Goal: Navigation & Orientation: Find specific page/section

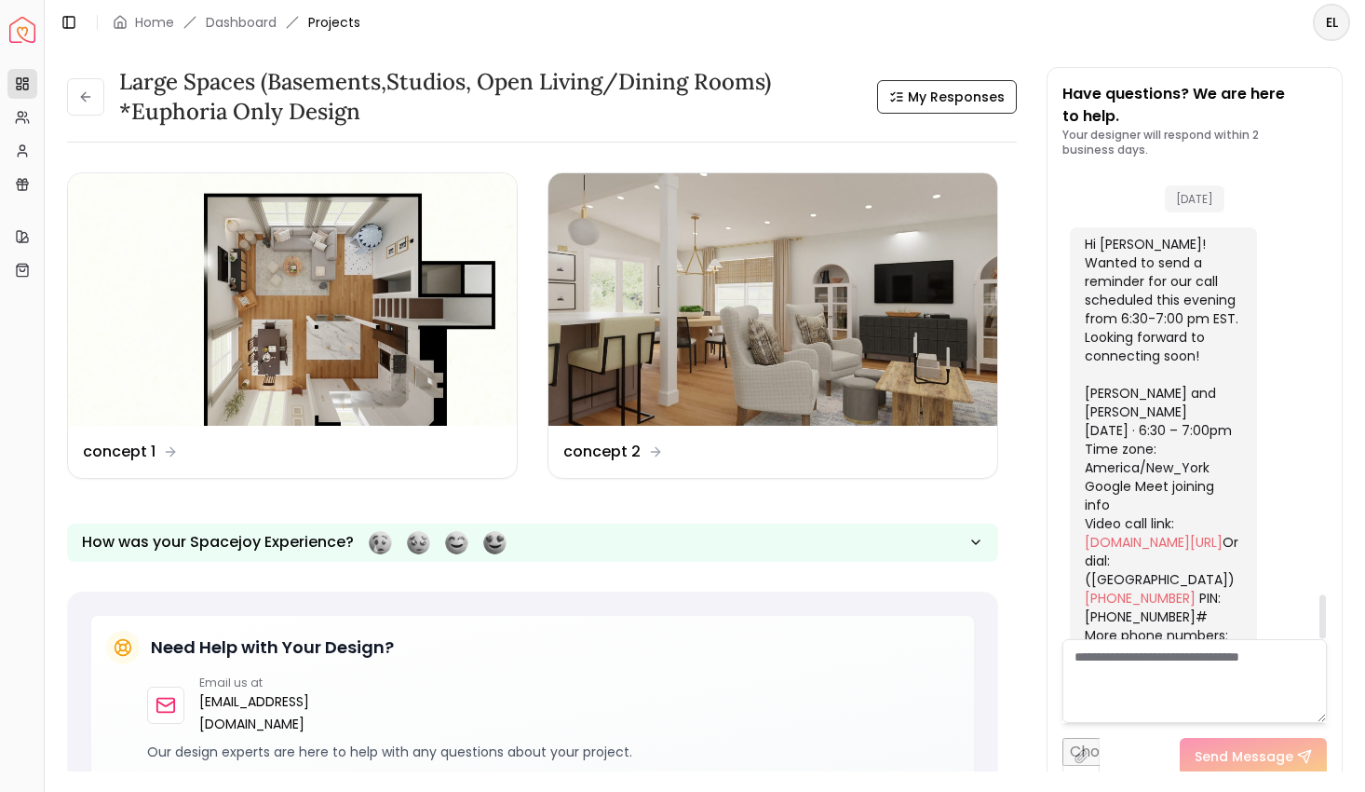
scroll to position [4539, 0]
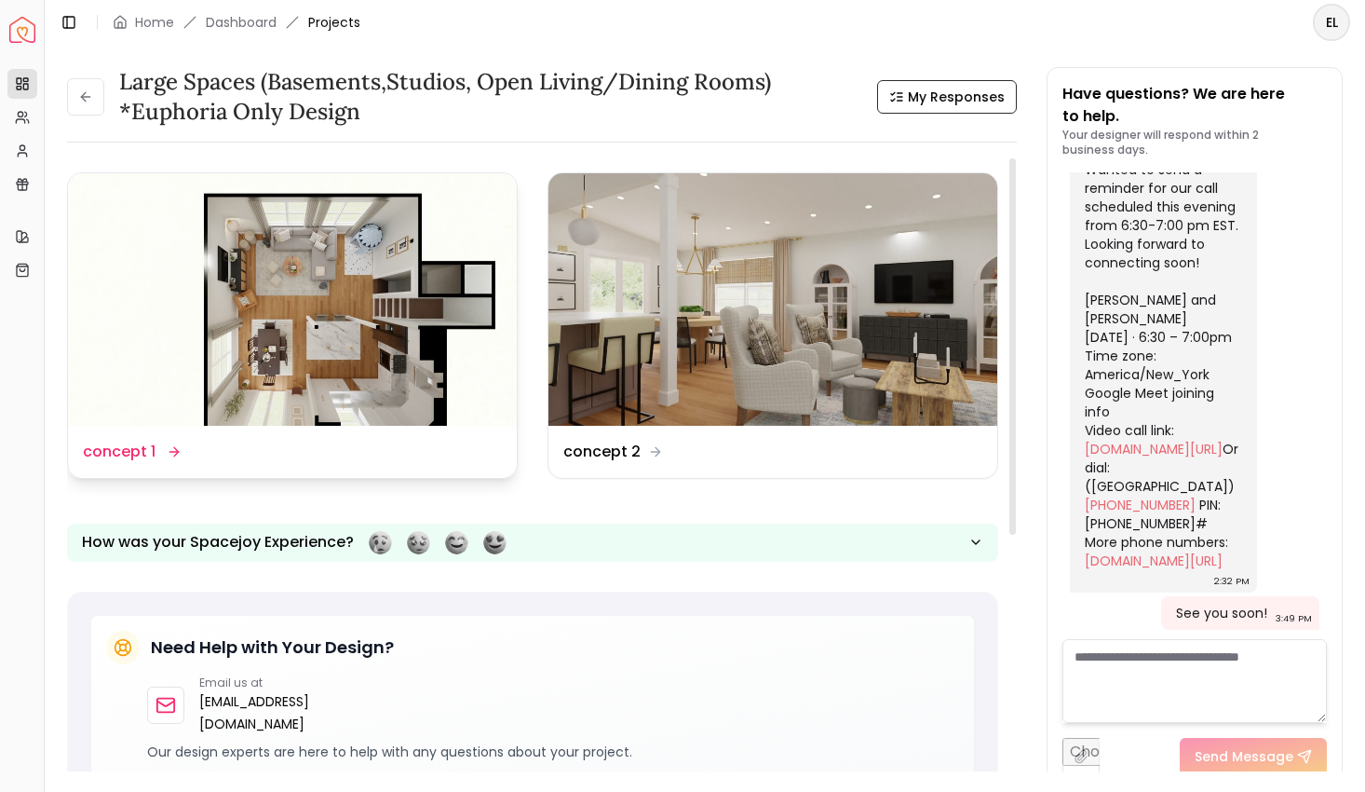
click at [143, 457] on dd "concept 1" at bounding box center [119, 452] width 73 height 22
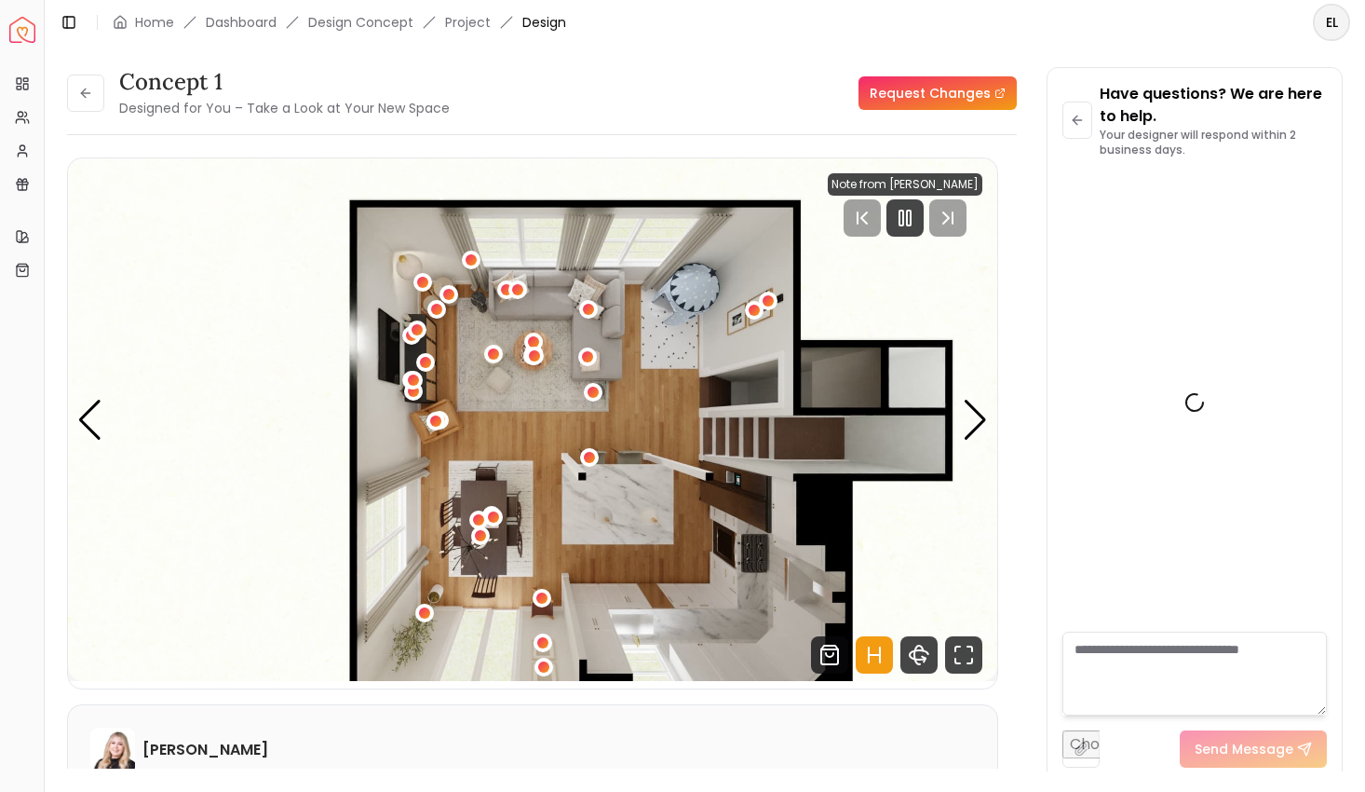
scroll to position [4546, 0]
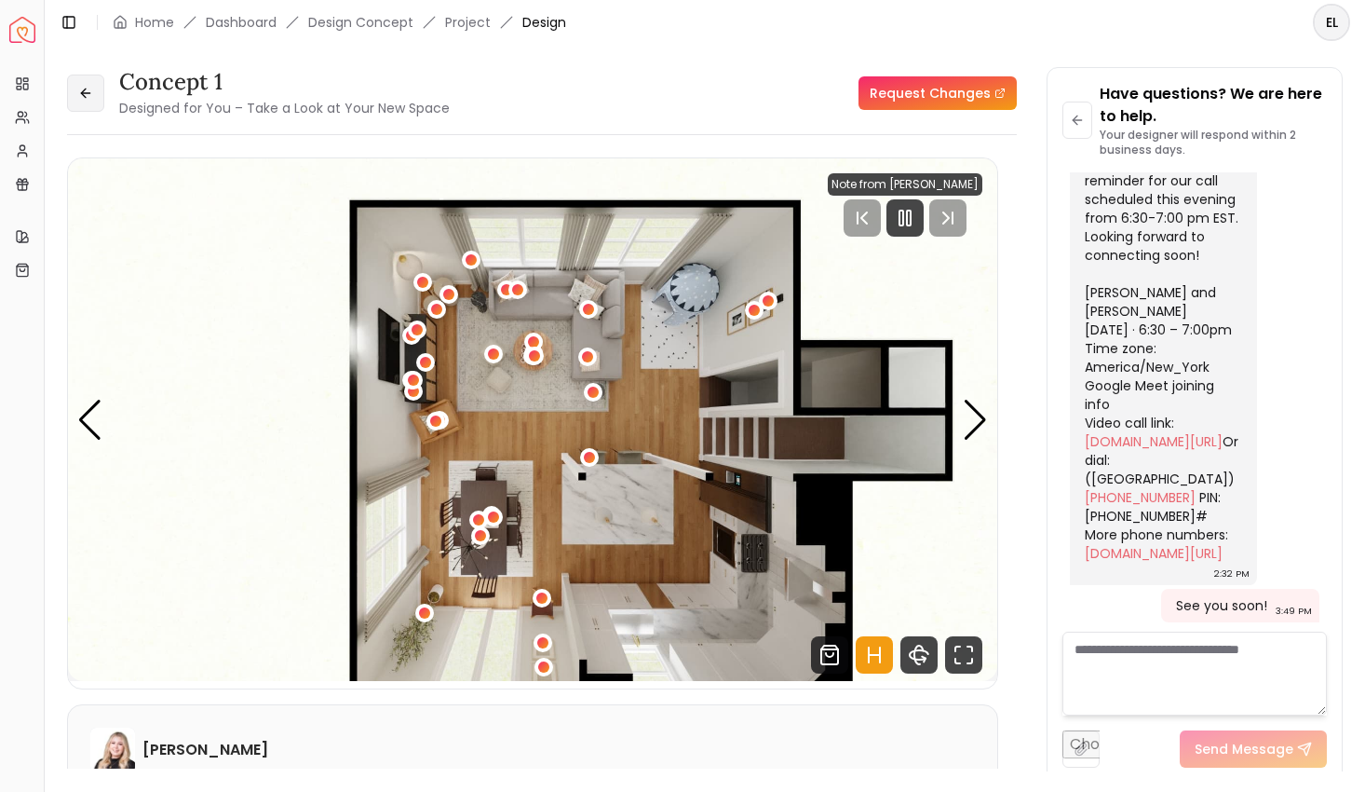
click at [86, 93] on icon at bounding box center [85, 93] width 15 height 15
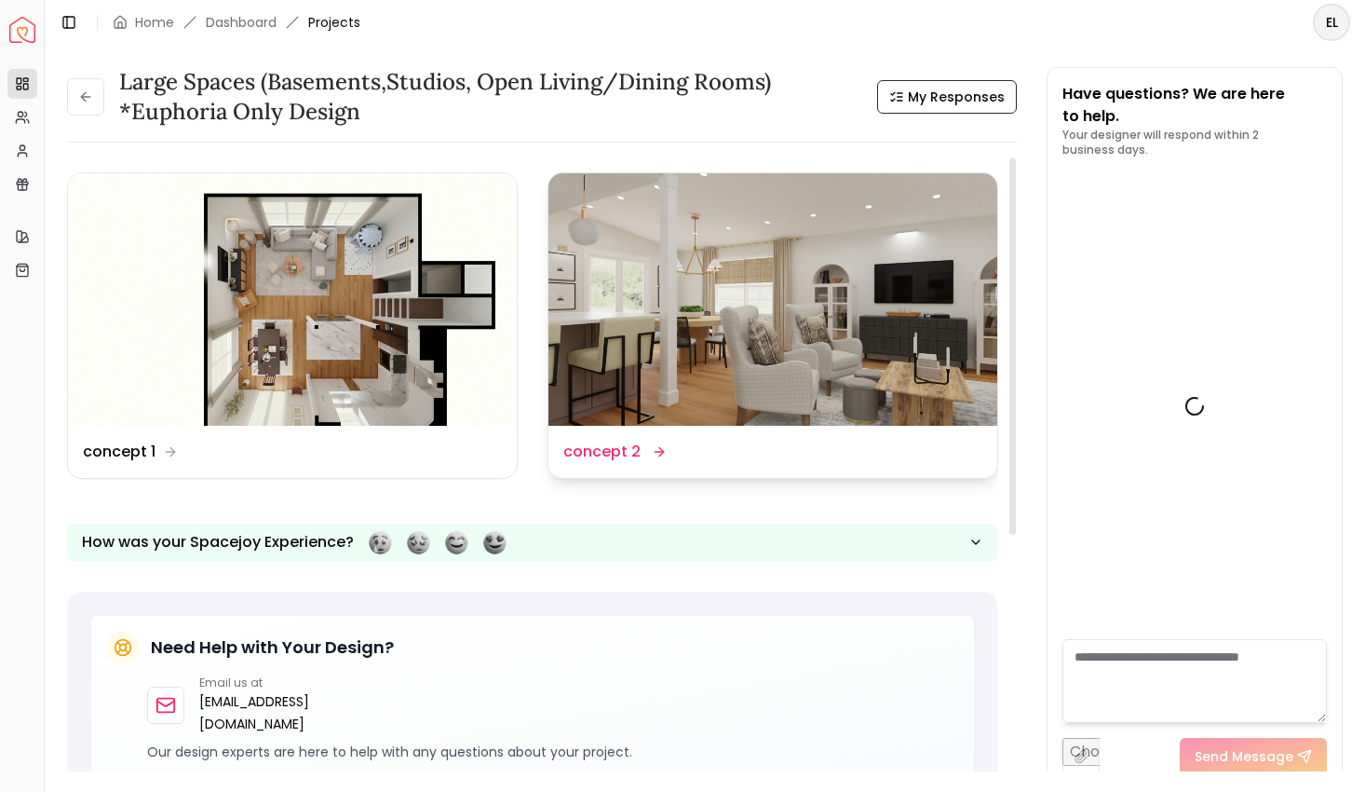
scroll to position [4539, 0]
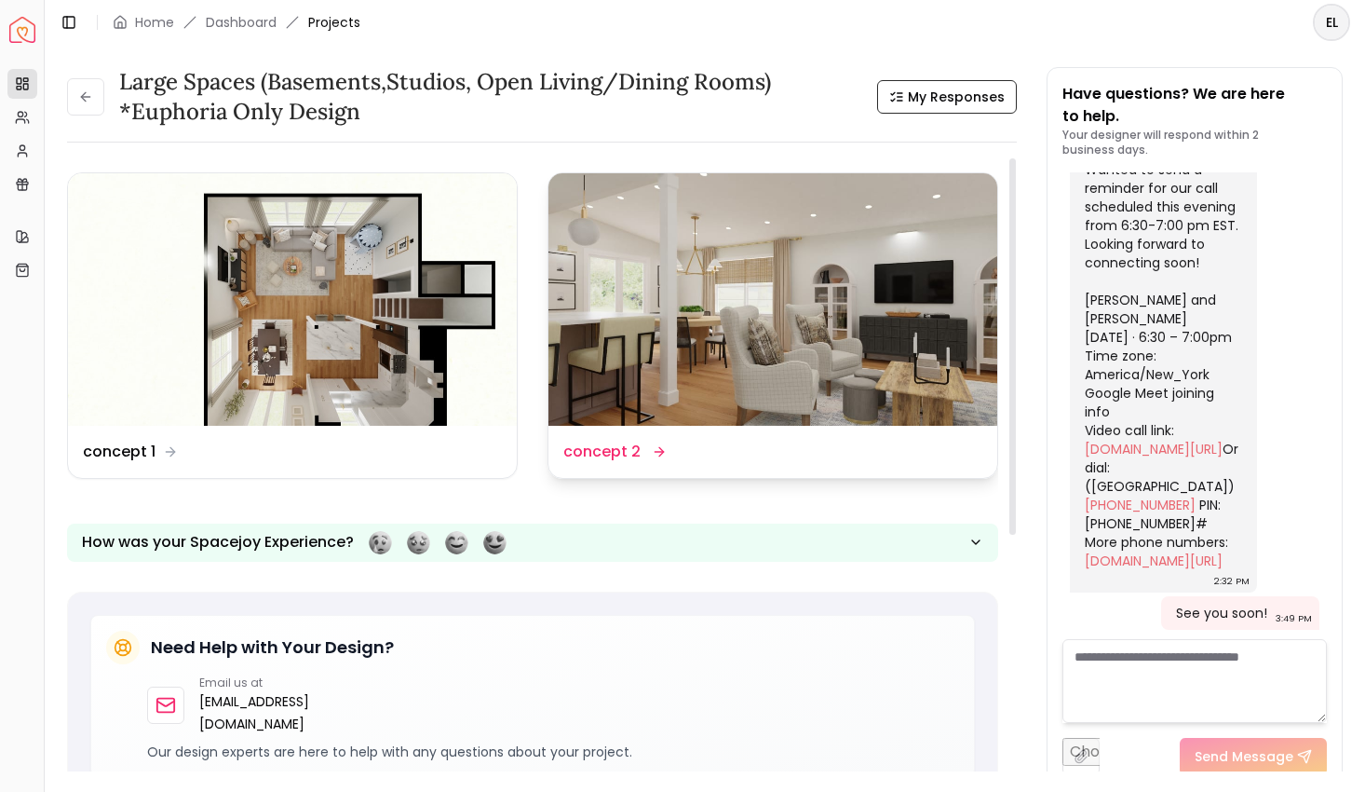
click at [632, 455] on dd "concept 2" at bounding box center [602, 452] width 77 height 22
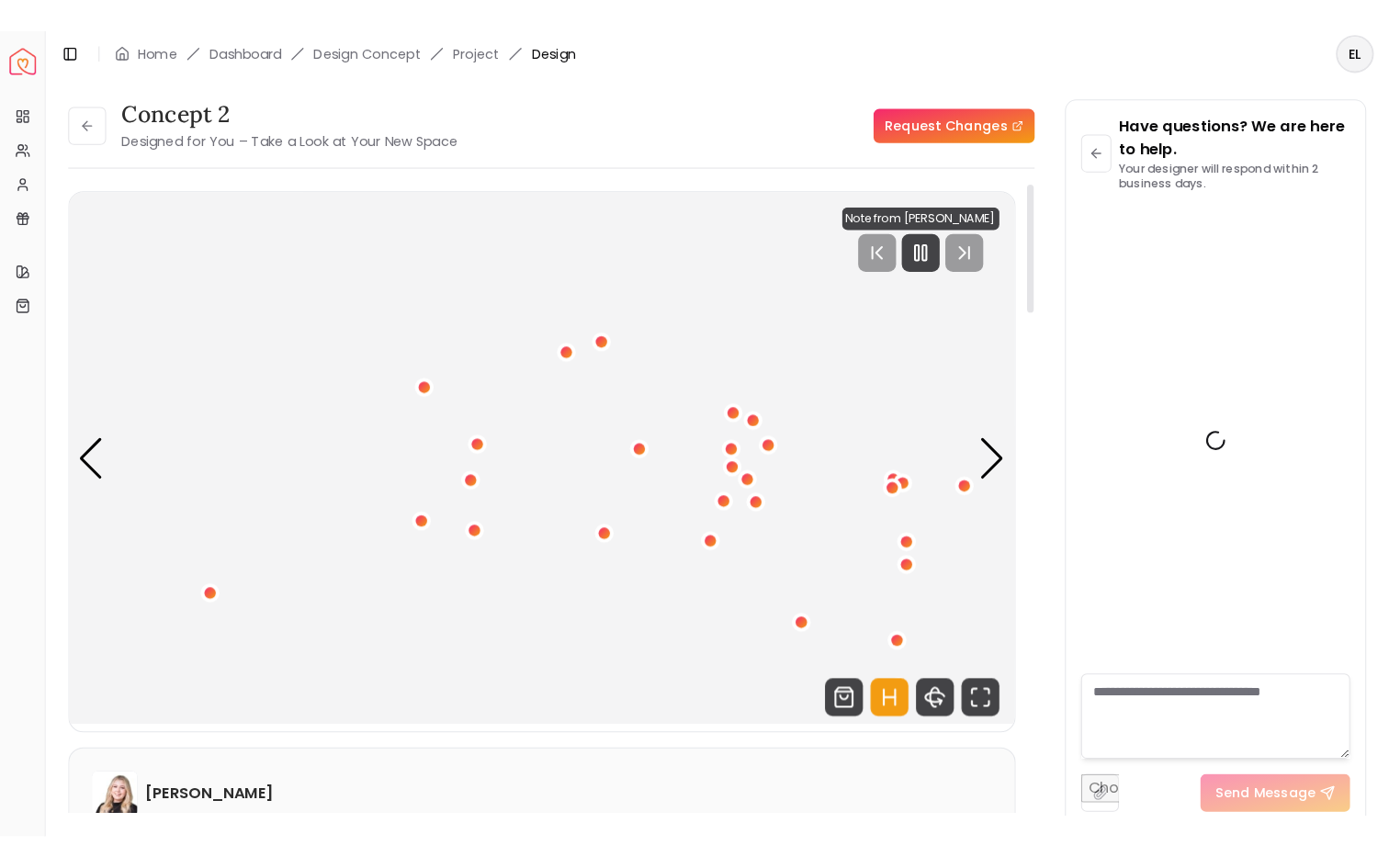
scroll to position [4484, 0]
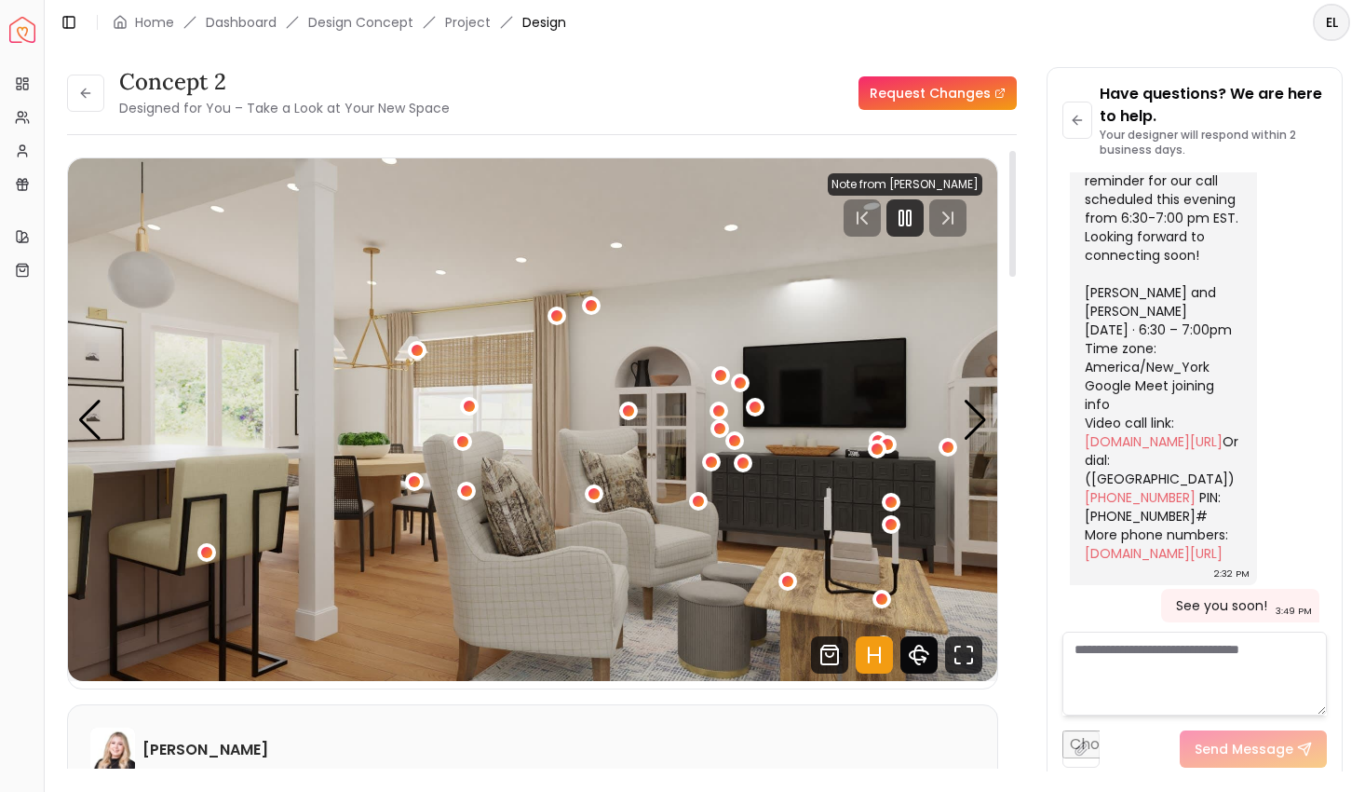
click at [923, 654] on icon "360 View" at bounding box center [919, 654] width 37 height 37
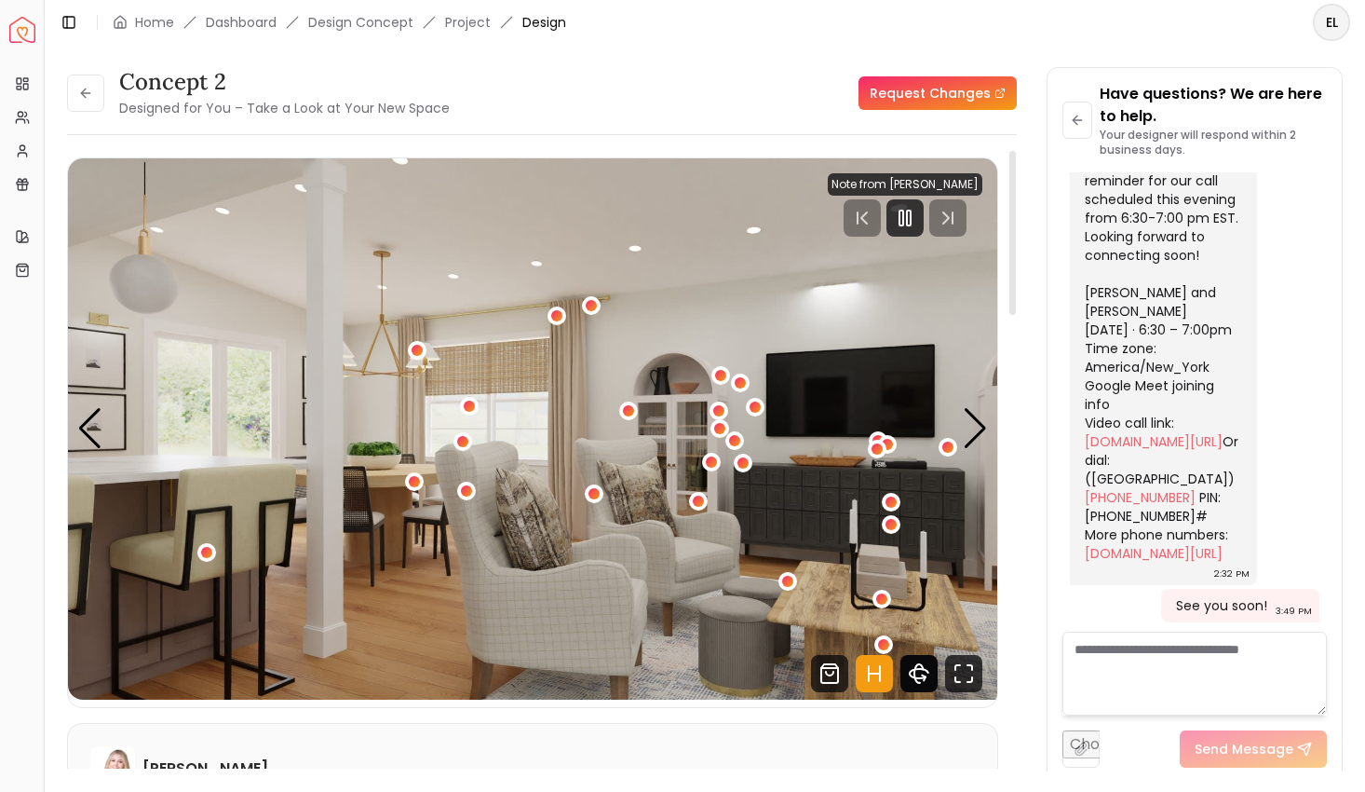
scroll to position [4253, 0]
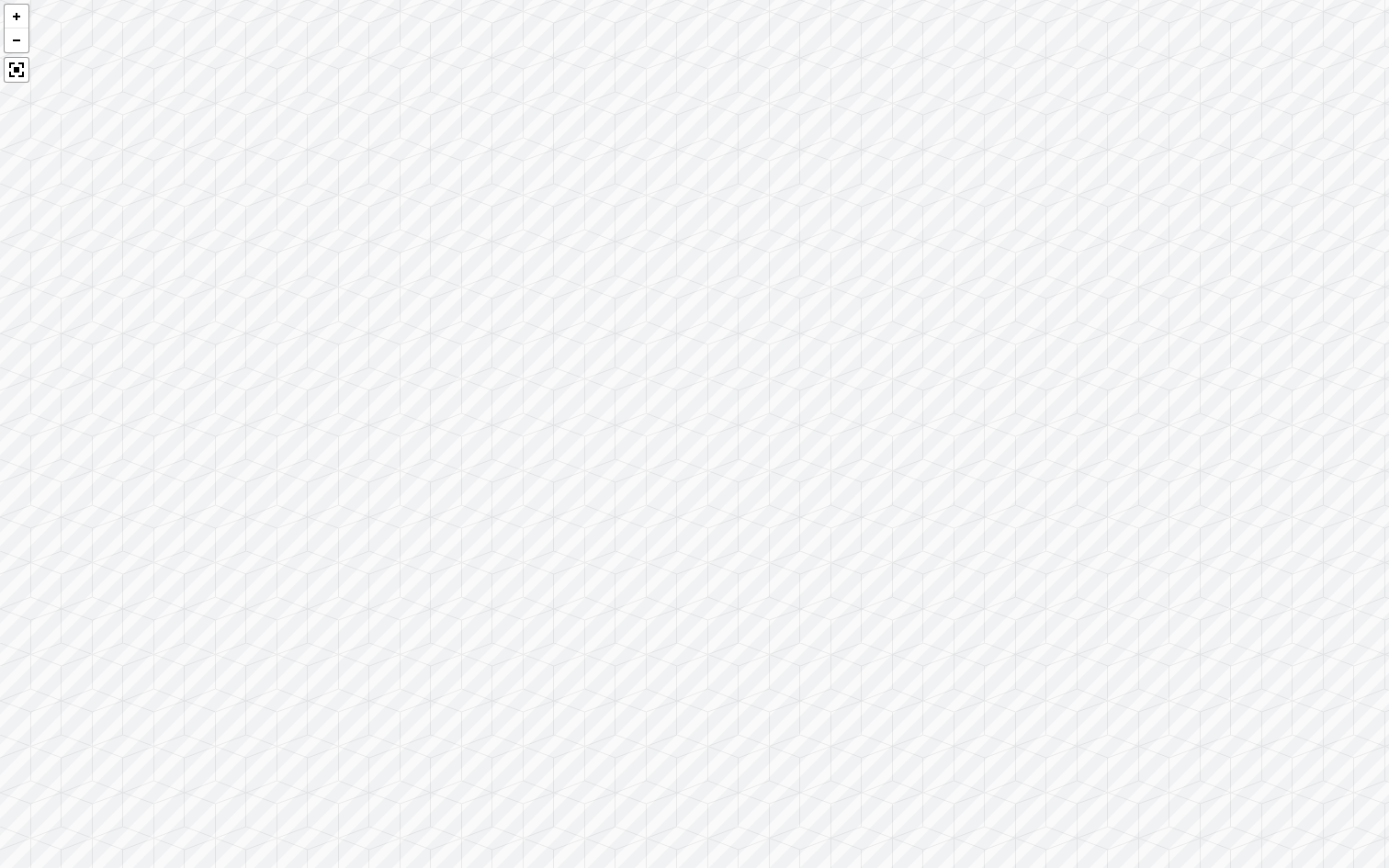
drag, startPoint x: 1218, startPoint y: 457, endPoint x: 639, endPoint y: 408, distance: 581.1
click at [640, 408] on div at bounding box center [694, 434] width 1389 height 868
drag, startPoint x: 928, startPoint y: 473, endPoint x: 359, endPoint y: 414, distance: 572.1
click at [374, 413] on div at bounding box center [694, 434] width 1389 height 868
drag, startPoint x: 777, startPoint y: 441, endPoint x: 211, endPoint y: 373, distance: 570.1
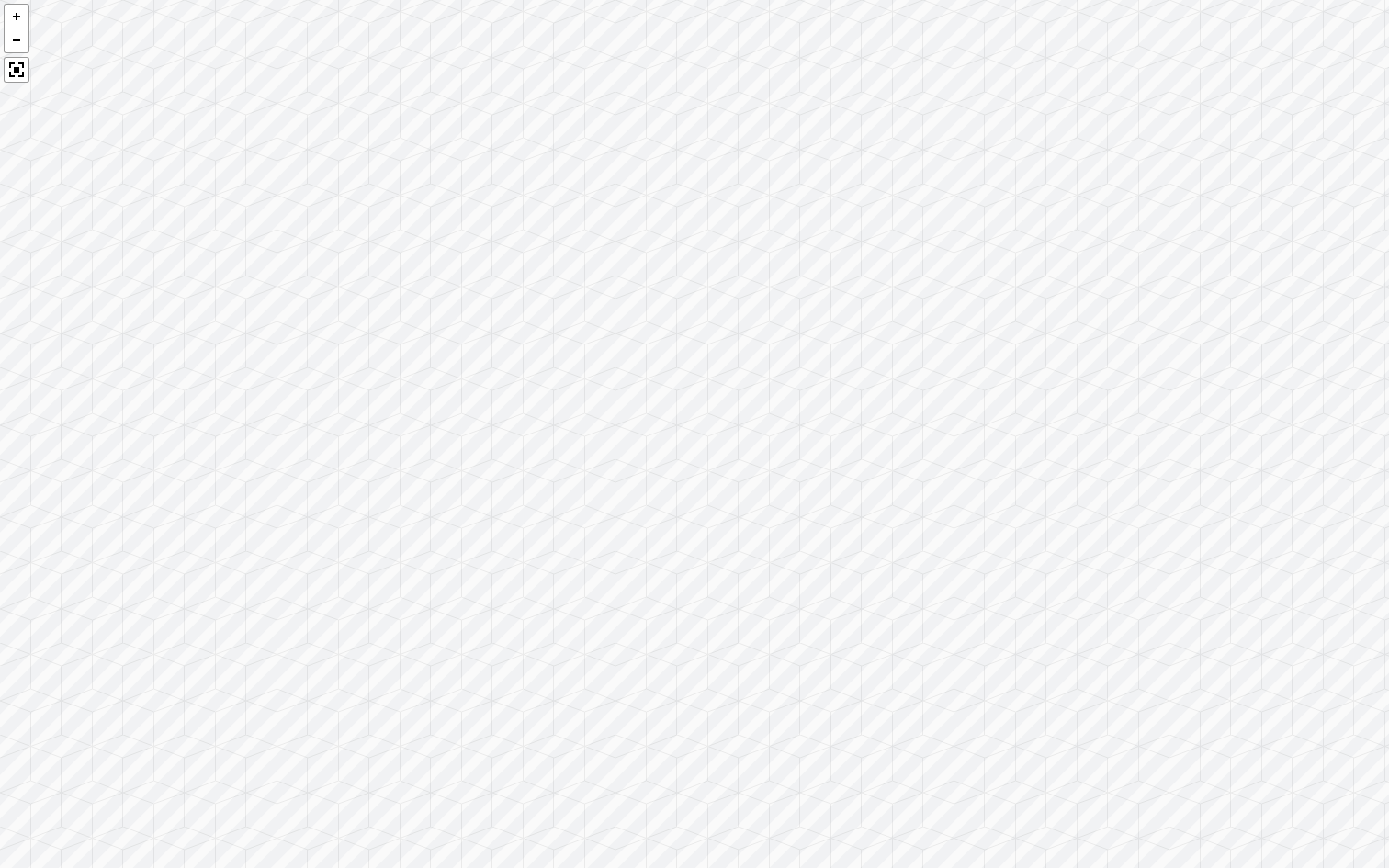
click at [234, 367] on div at bounding box center [694, 434] width 1389 height 868
drag, startPoint x: 693, startPoint y: 371, endPoint x: 32, endPoint y: 377, distance: 661.0
click at [32, 377] on div at bounding box center [694, 434] width 1389 height 868
drag, startPoint x: 1174, startPoint y: 443, endPoint x: 662, endPoint y: 471, distance: 512.8
click at [662, 471] on div at bounding box center [694, 434] width 1389 height 868
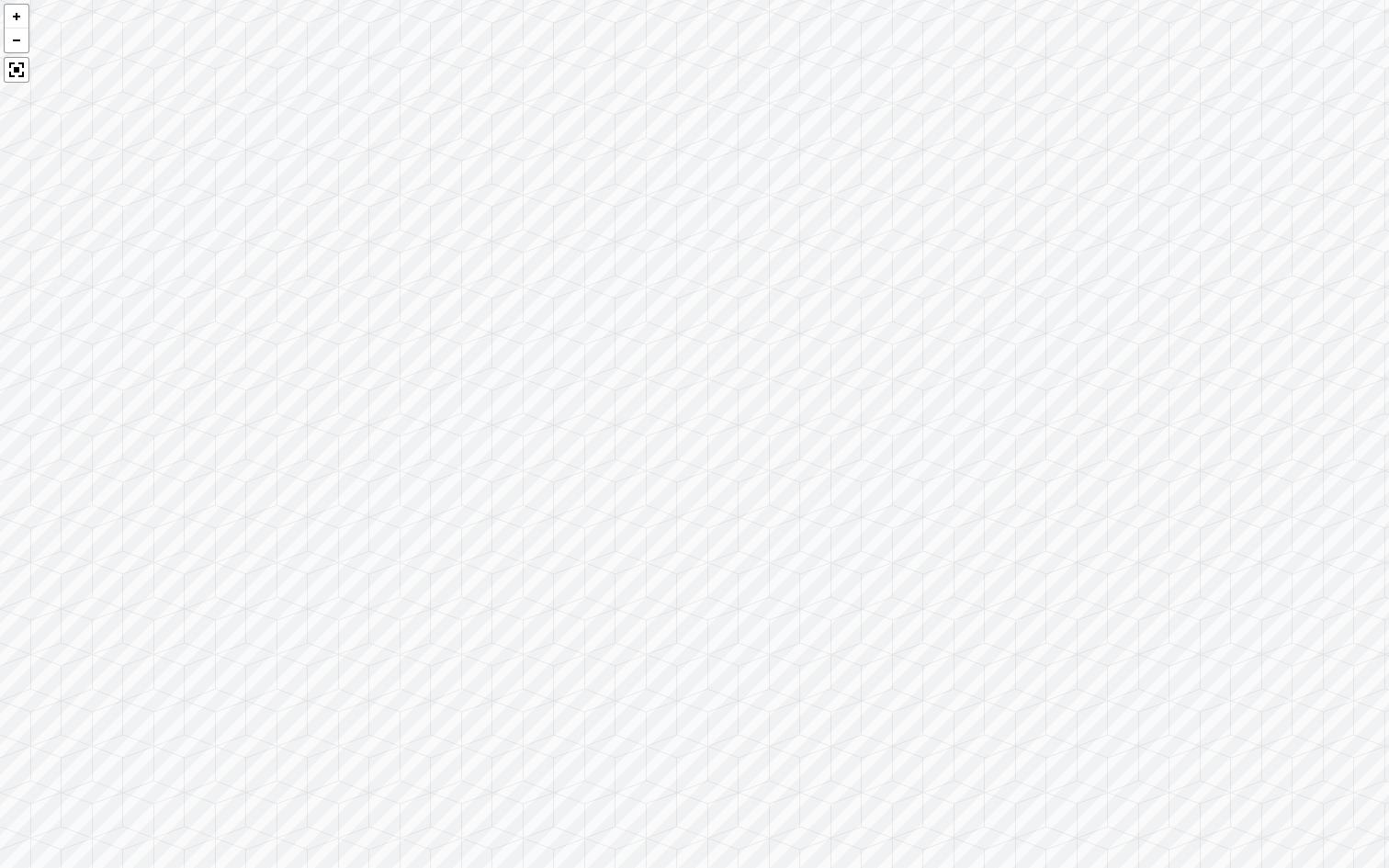
drag, startPoint x: 891, startPoint y: 473, endPoint x: 475, endPoint y: 398, distance: 422.7
click at [490, 398] on div at bounding box center [694, 434] width 1389 height 868
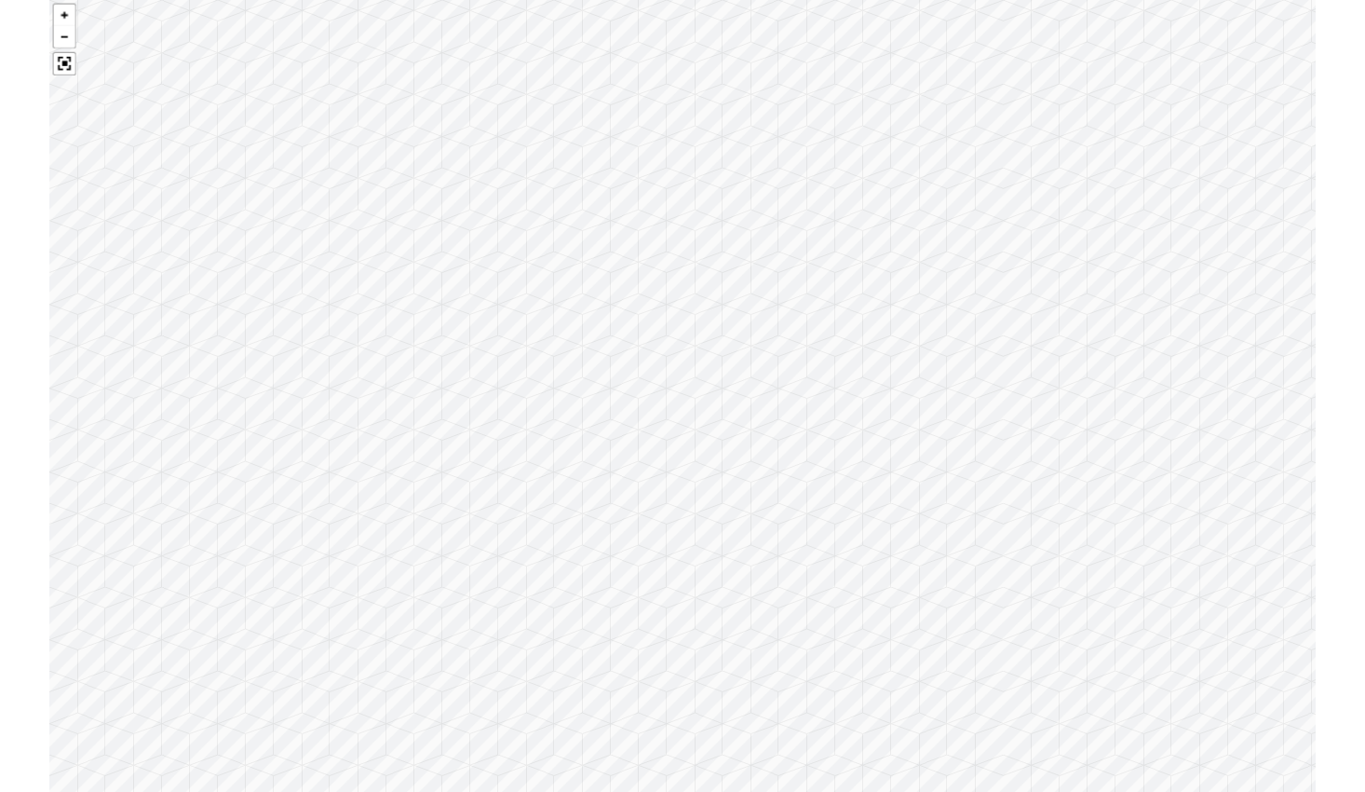
scroll to position [4546, 0]
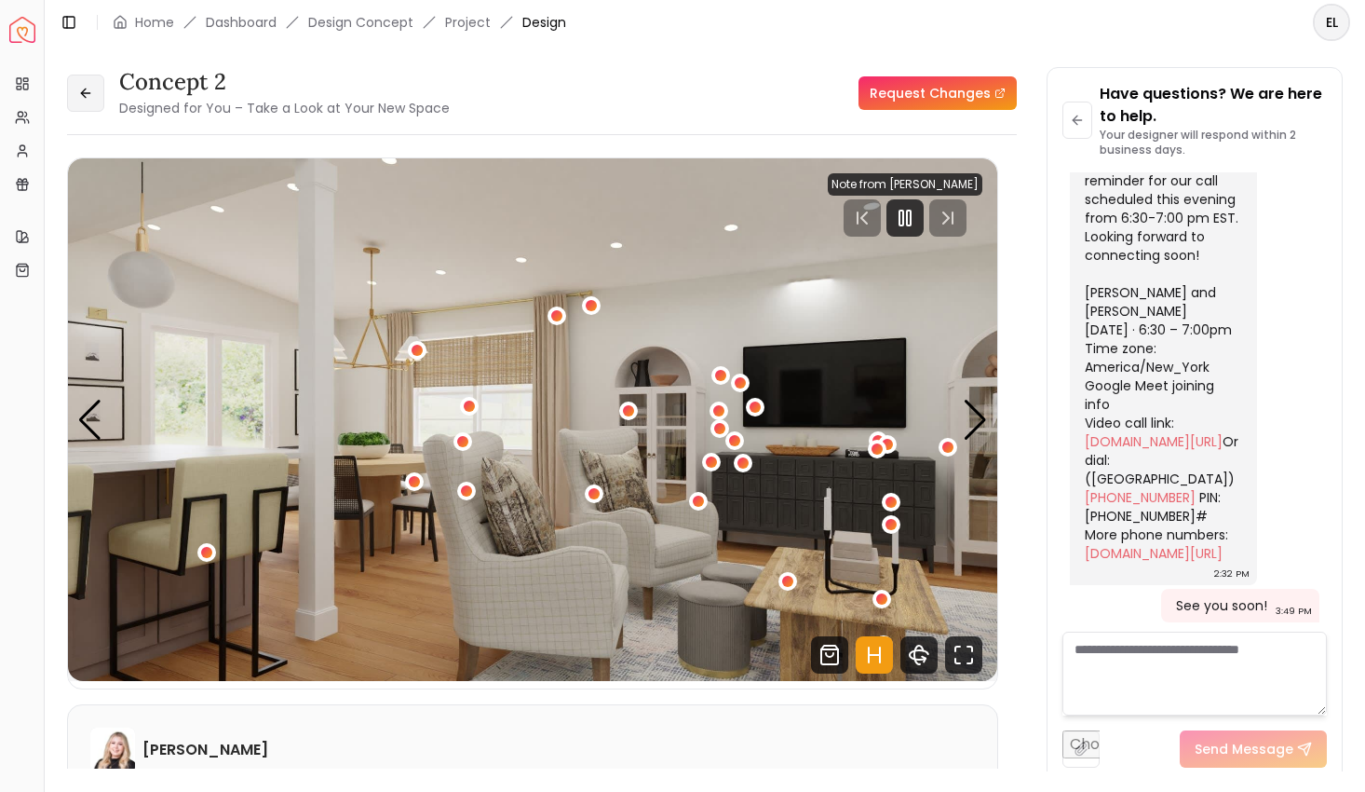
click at [81, 93] on icon at bounding box center [85, 93] width 8 height 0
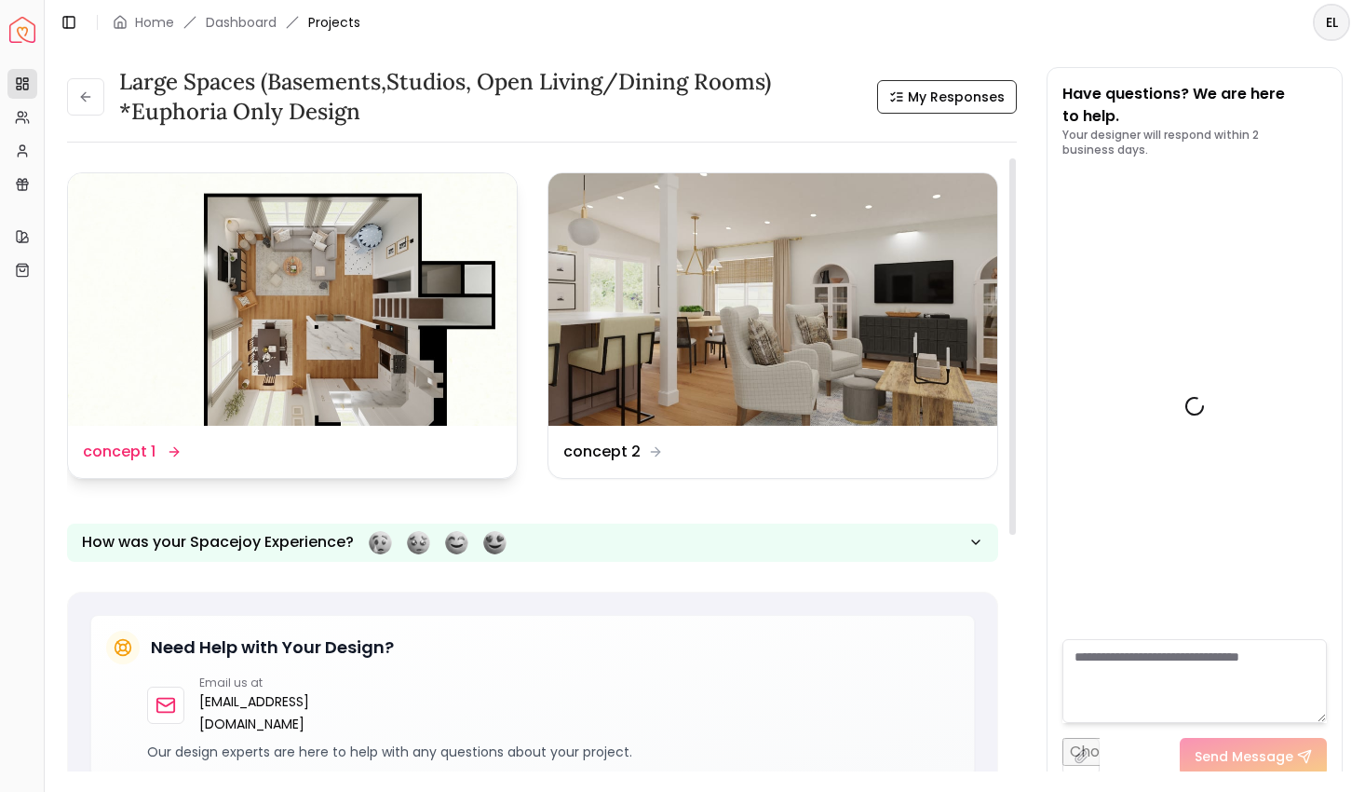
click at [155, 446] on div "Design Name concept 1" at bounding box center [130, 452] width 95 height 22
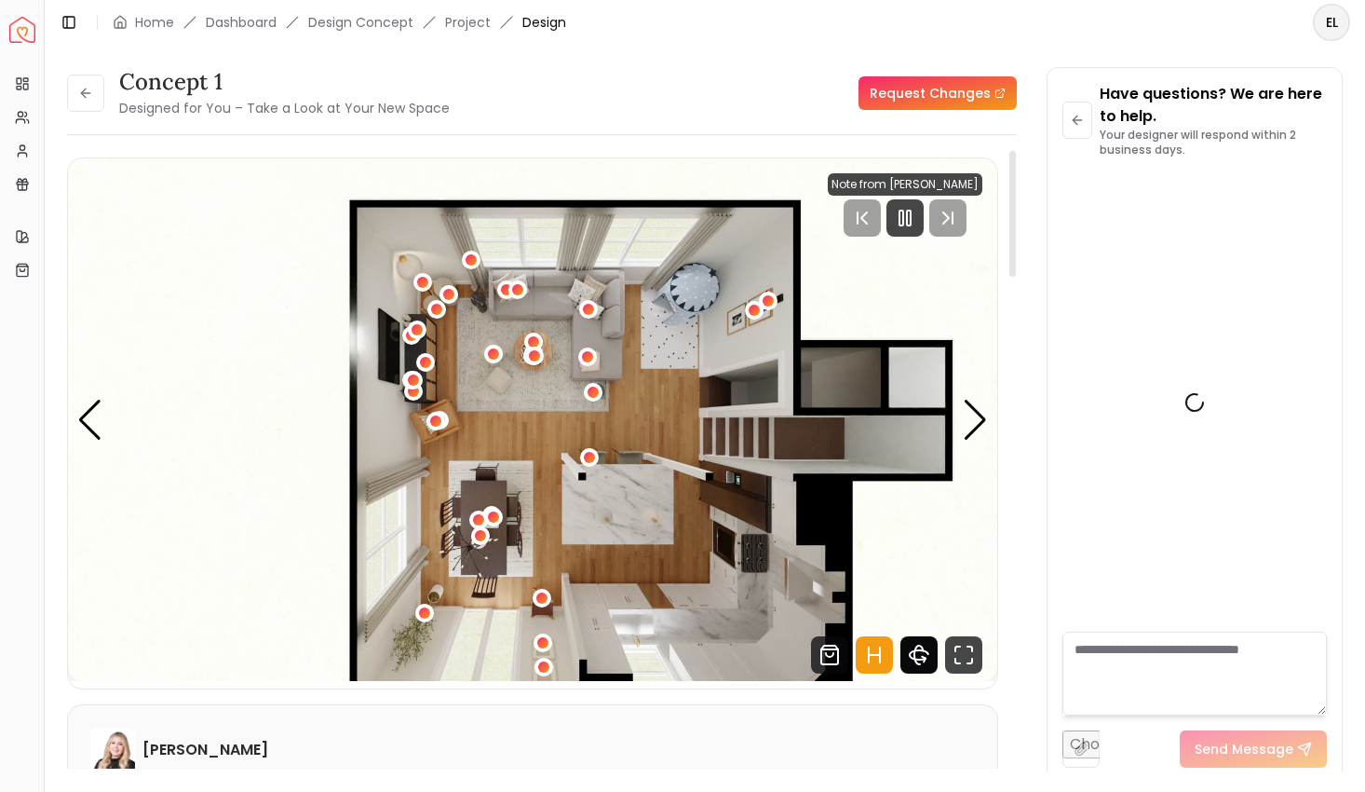
click at [929, 663] on icon "360 View" at bounding box center [919, 654] width 37 height 37
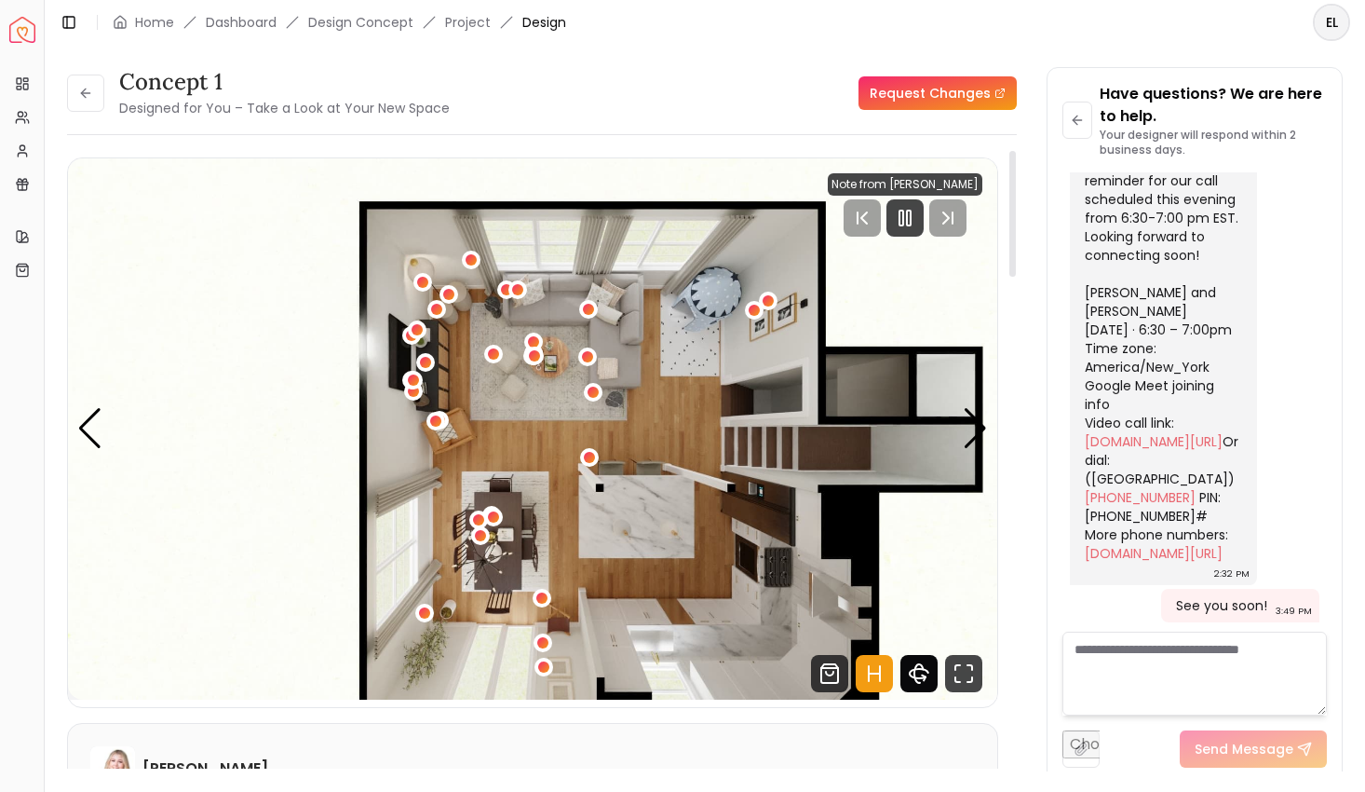
scroll to position [4253, 0]
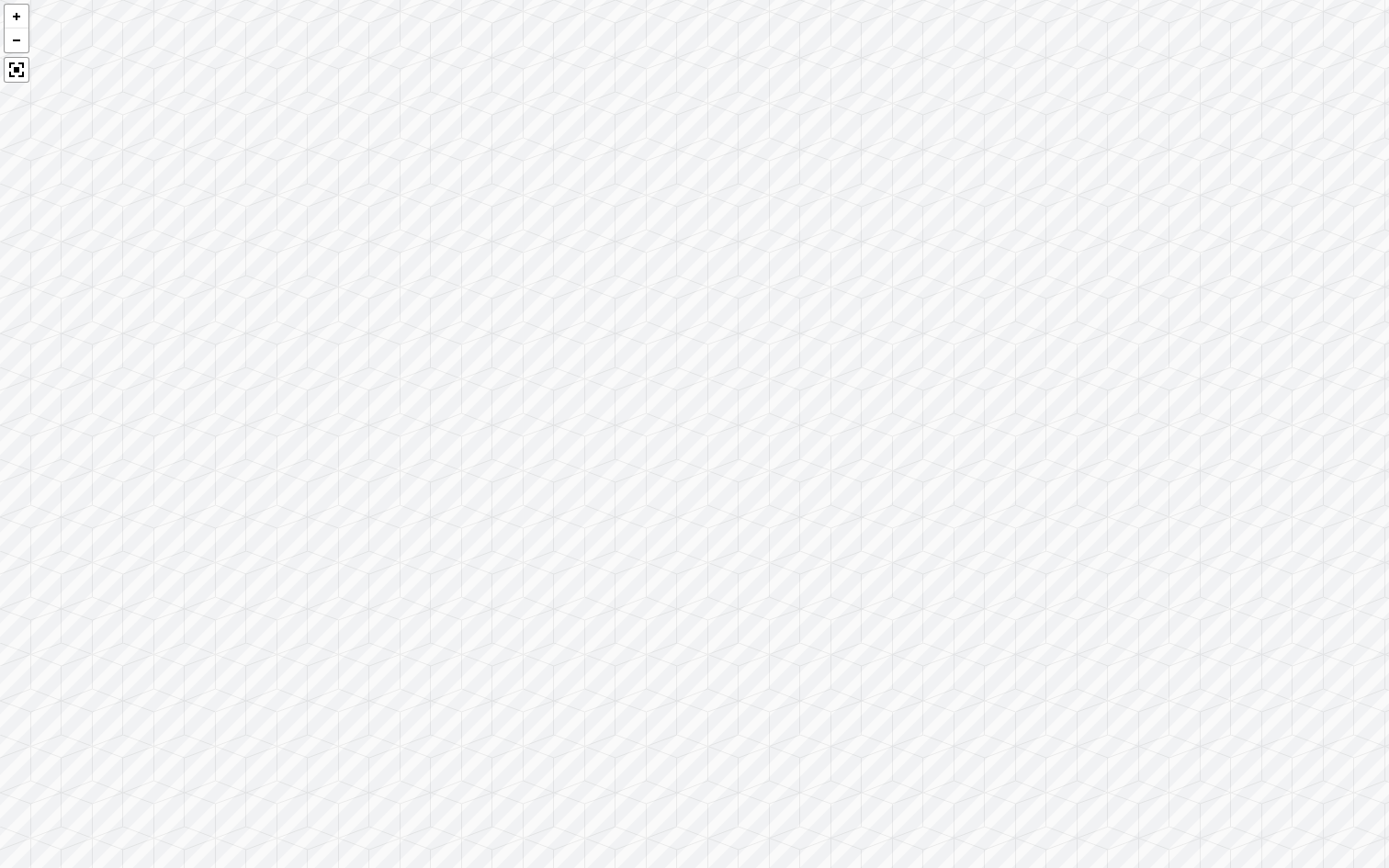
drag, startPoint x: 1017, startPoint y: 355, endPoint x: 535, endPoint y: 263, distance: 490.7
click at [535, 263] on div at bounding box center [694, 434] width 1389 height 868
drag, startPoint x: 1086, startPoint y: 371, endPoint x: 580, endPoint y: 332, distance: 507.5
click at [581, 333] on div at bounding box center [694, 434] width 1389 height 868
drag, startPoint x: 1043, startPoint y: 458, endPoint x: 637, endPoint y: 380, distance: 413.4
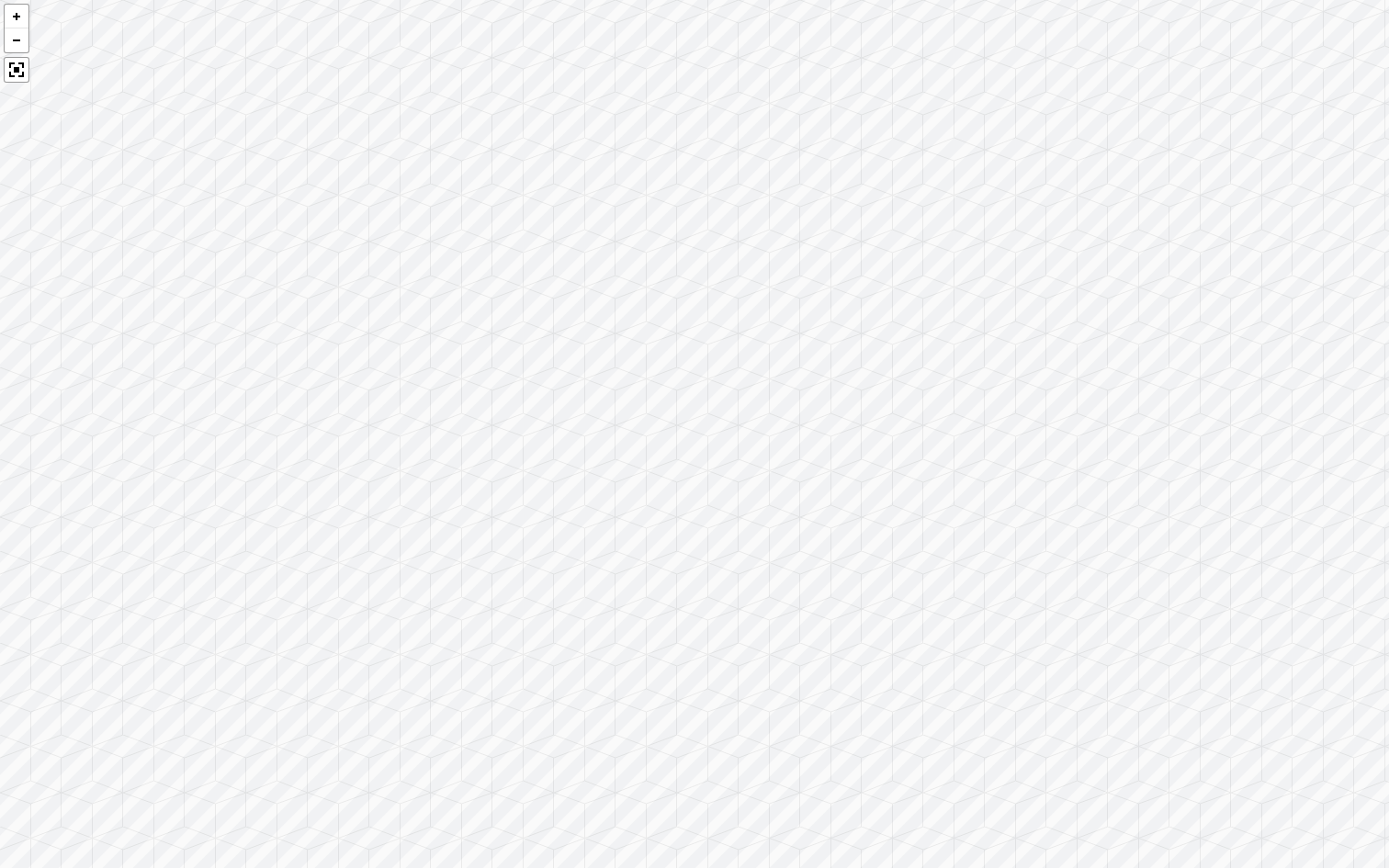
click at [638, 381] on div at bounding box center [694, 434] width 1389 height 868
drag, startPoint x: 1291, startPoint y: 483, endPoint x: 940, endPoint y: 482, distance: 351.0
click at [950, 482] on div at bounding box center [694, 434] width 1389 height 868
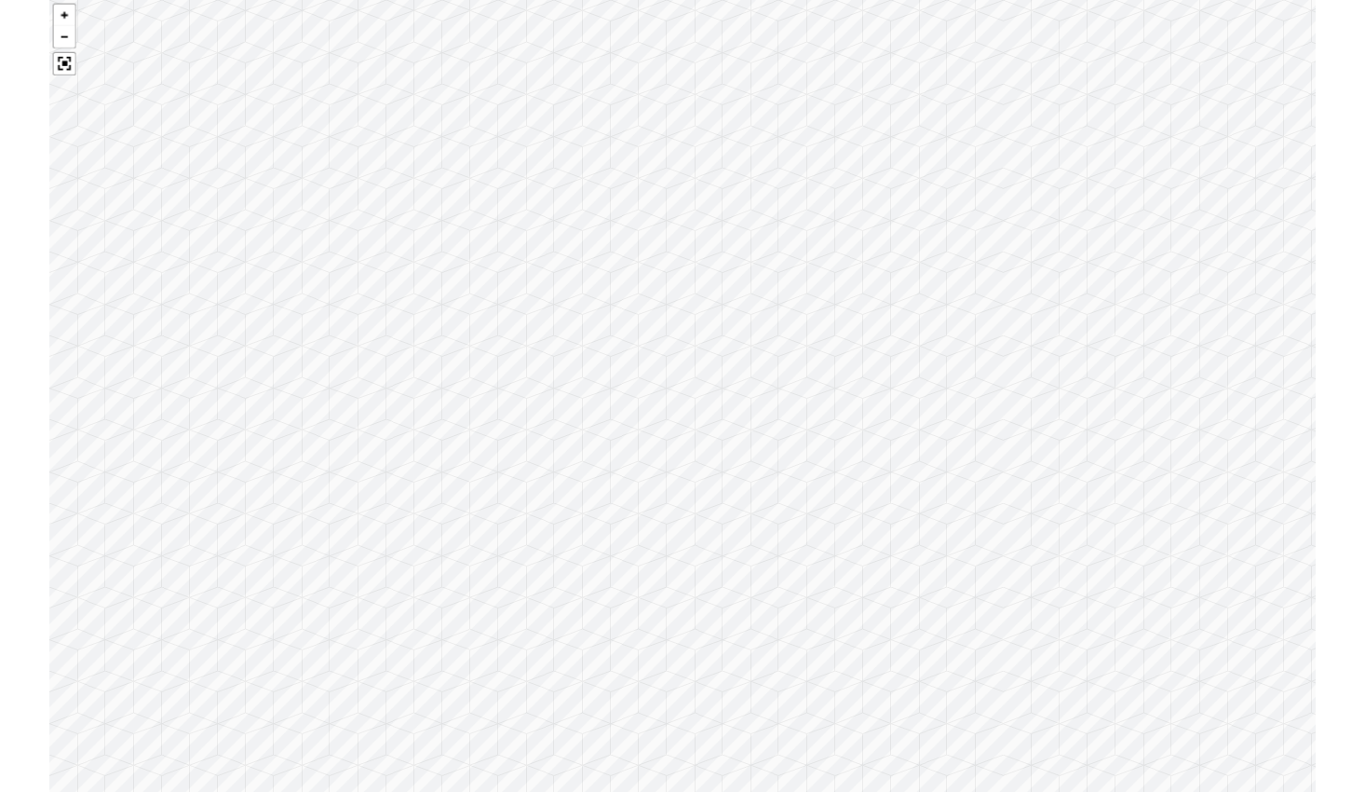
scroll to position [4546, 0]
